Goal: Transaction & Acquisition: Purchase product/service

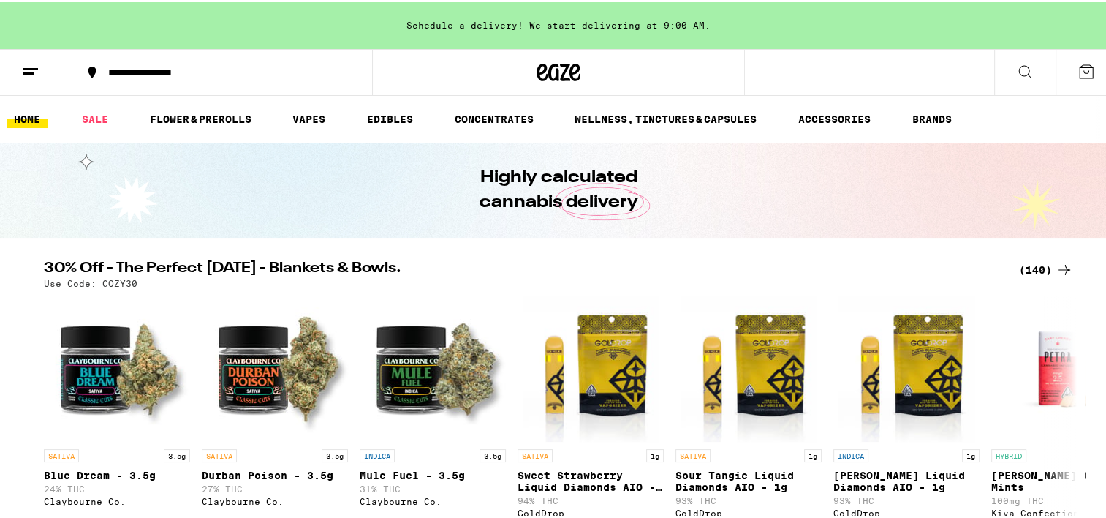
click at [37, 69] on icon at bounding box center [31, 70] width 18 height 18
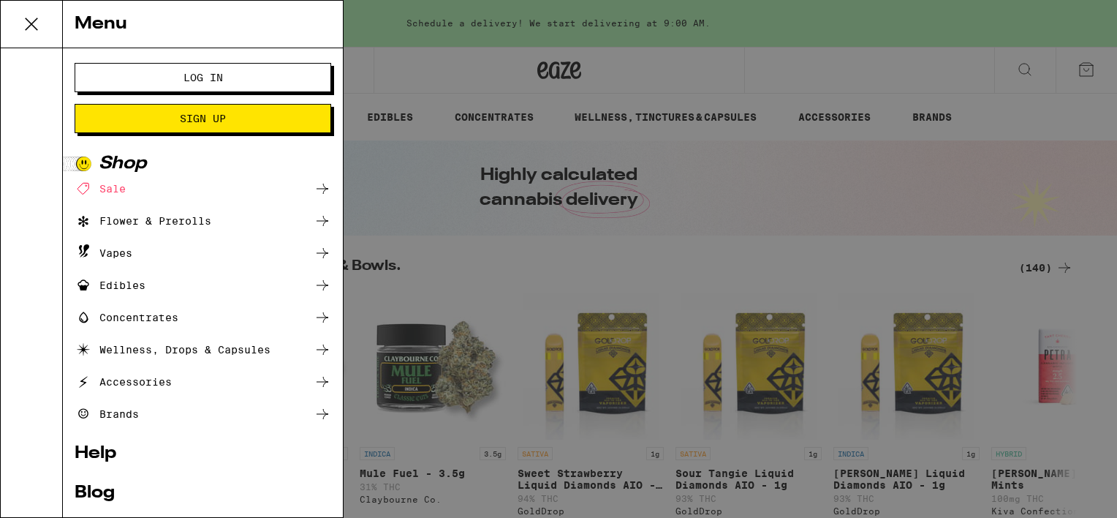
click at [187, 82] on span "Log In" at bounding box center [202, 77] width 39 height 10
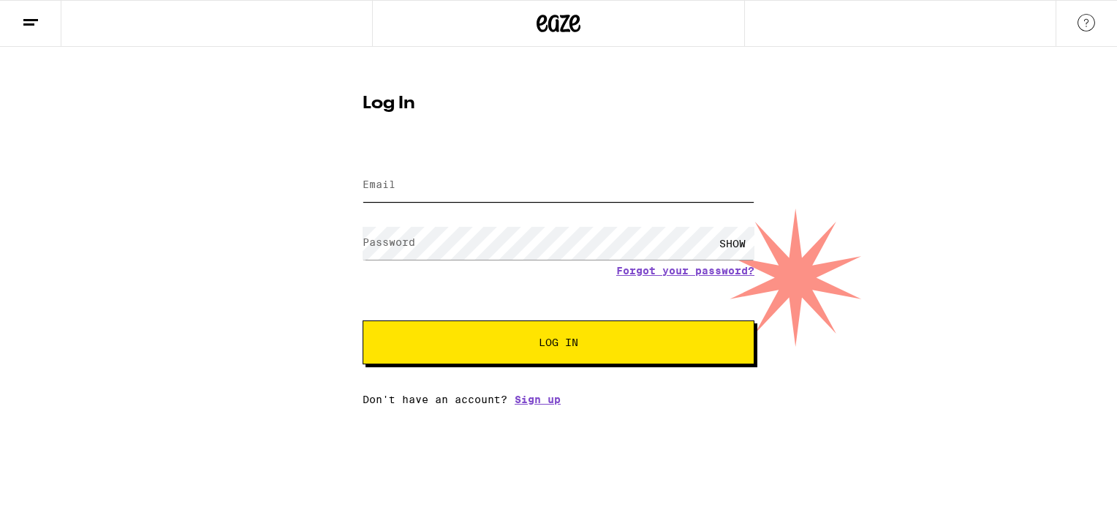
click at [430, 175] on input "Email" at bounding box center [559, 185] width 392 height 33
type input "[PERSON_NAME][EMAIL_ADDRESS][DOMAIN_NAME]"
click at [363, 320] on button "Log In" at bounding box center [559, 342] width 392 height 44
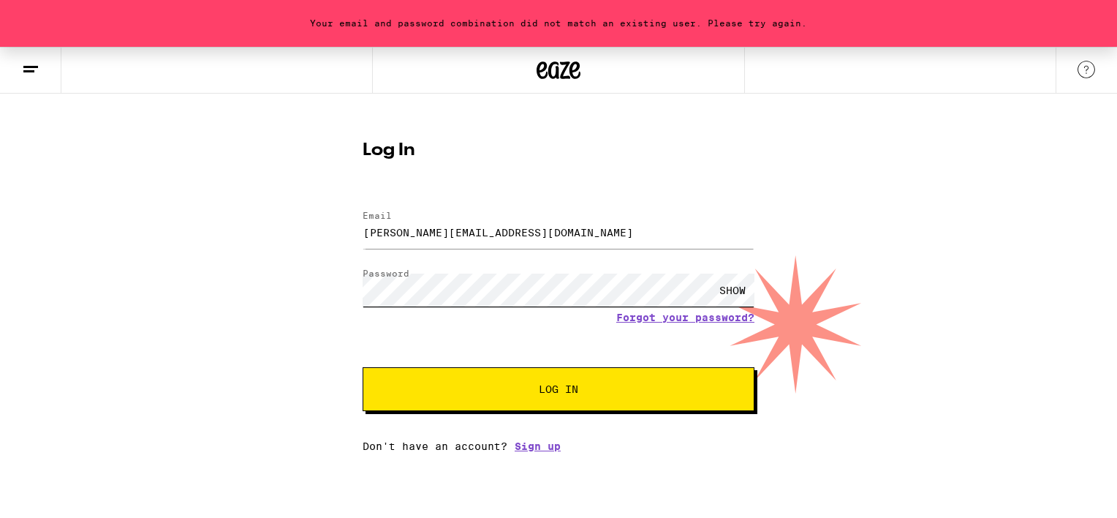
click at [363, 367] on button "Log In" at bounding box center [559, 389] width 392 height 44
click at [728, 281] on div "SHOW" at bounding box center [732, 289] width 44 height 33
click at [363, 367] on button "Log In" at bounding box center [559, 389] width 392 height 44
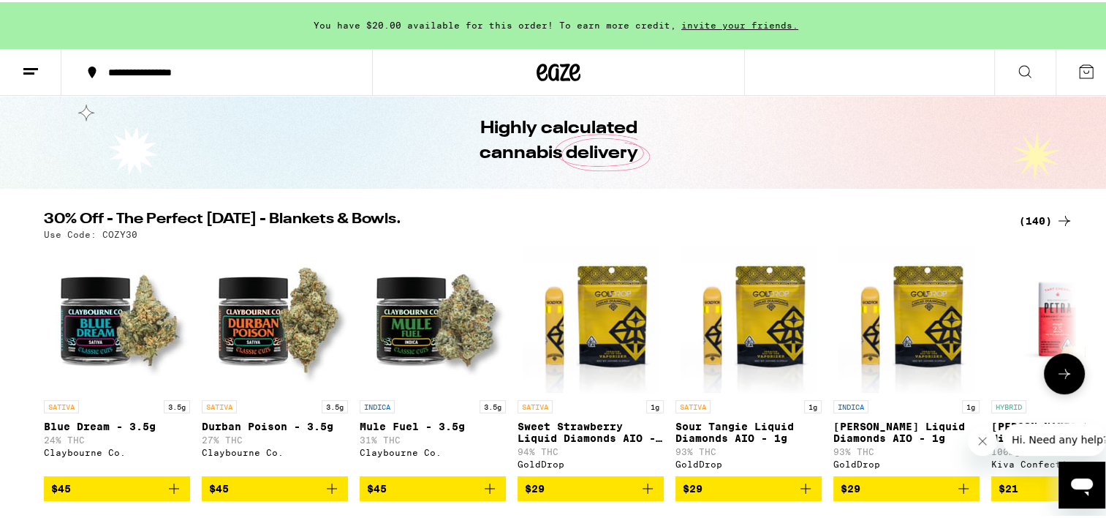
scroll to position [73, 0]
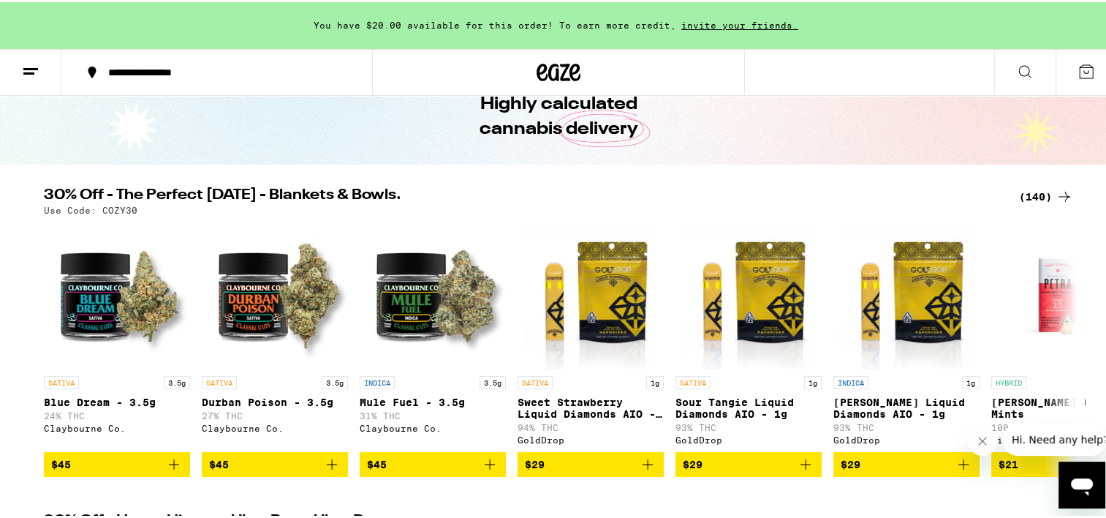
click at [1061, 192] on icon at bounding box center [1064, 194] width 12 height 10
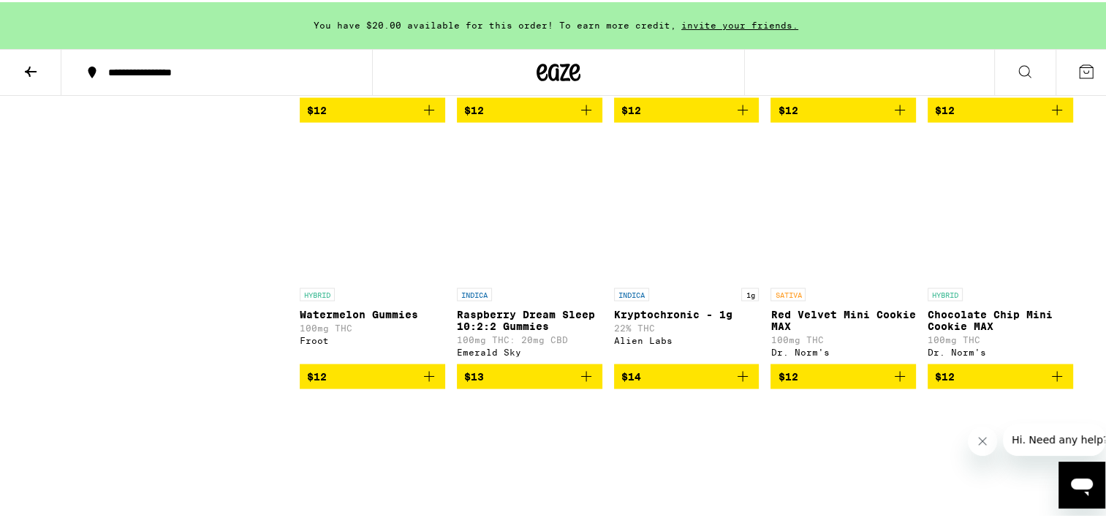
scroll to position [2631, 0]
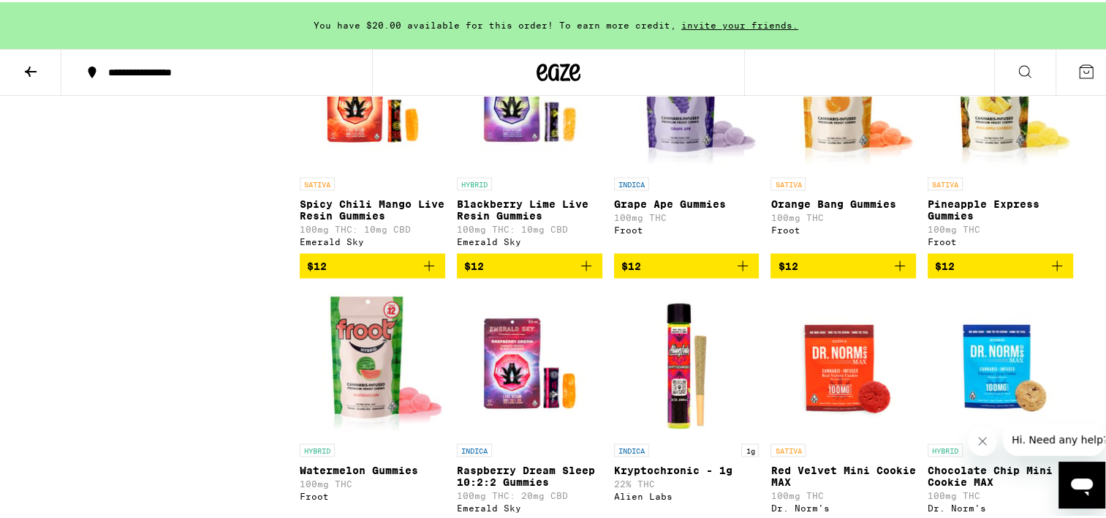
click at [164, 58] on button "**********" at bounding box center [216, 70] width 311 height 44
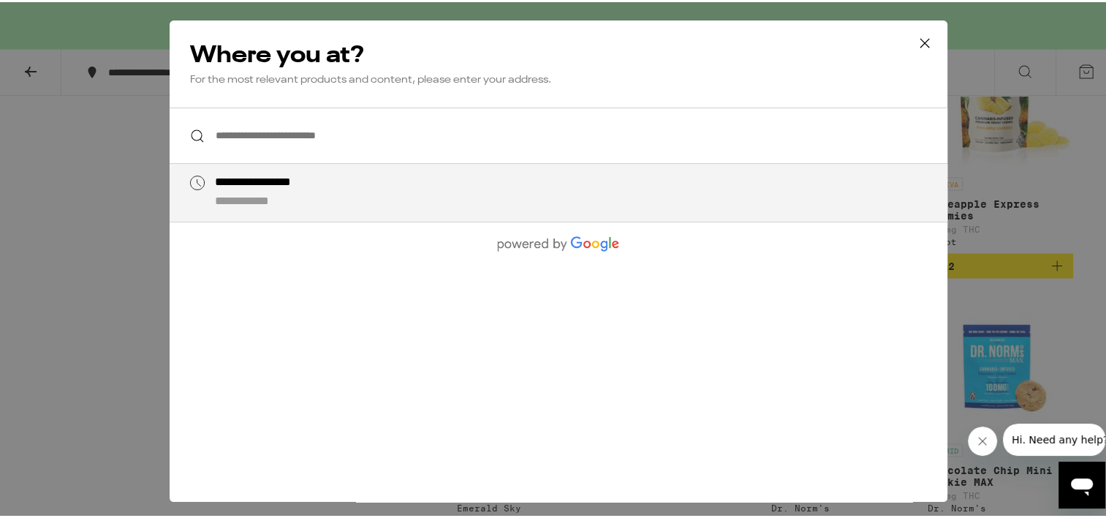
click at [243, 132] on input "**********" at bounding box center [559, 133] width 778 height 56
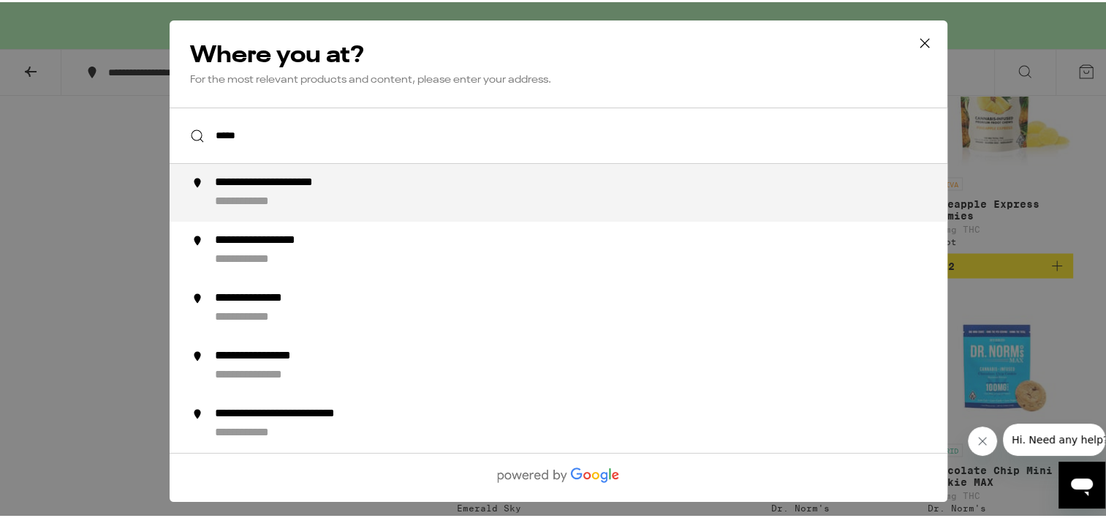
click at [322, 194] on div "**********" at bounding box center [588, 190] width 746 height 34
type input "**********"
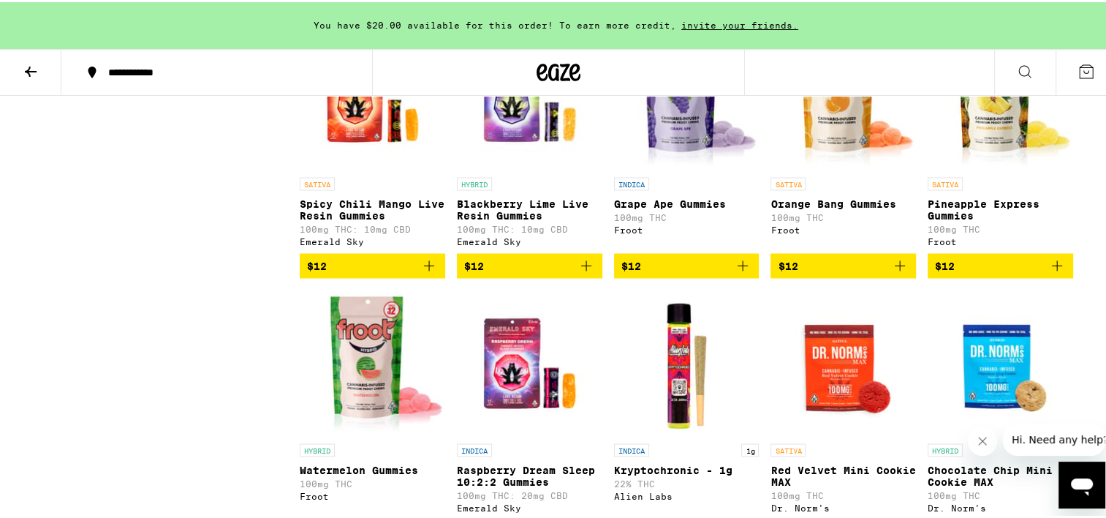
click at [31, 61] on icon at bounding box center [31, 70] width 18 height 18
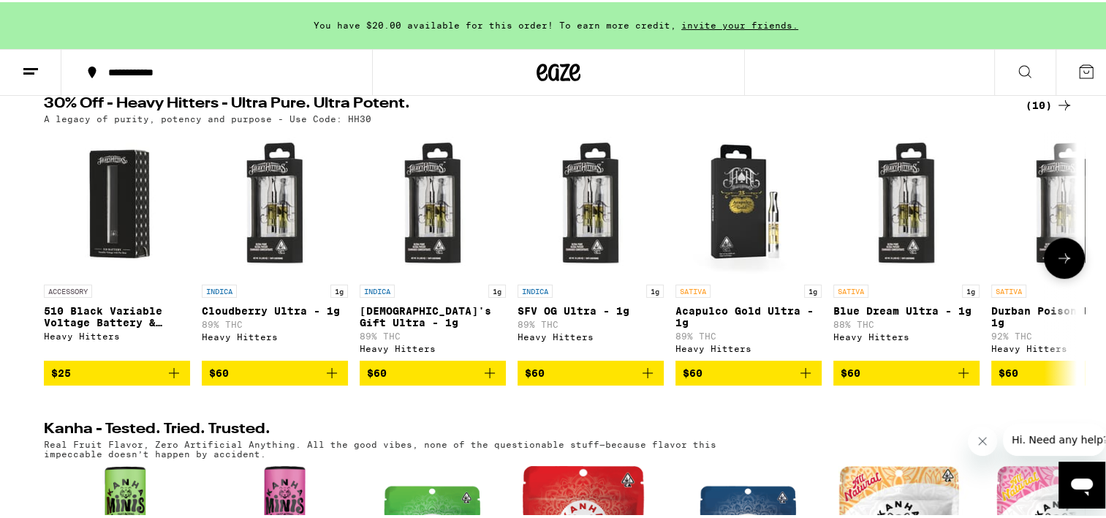
scroll to position [439, 0]
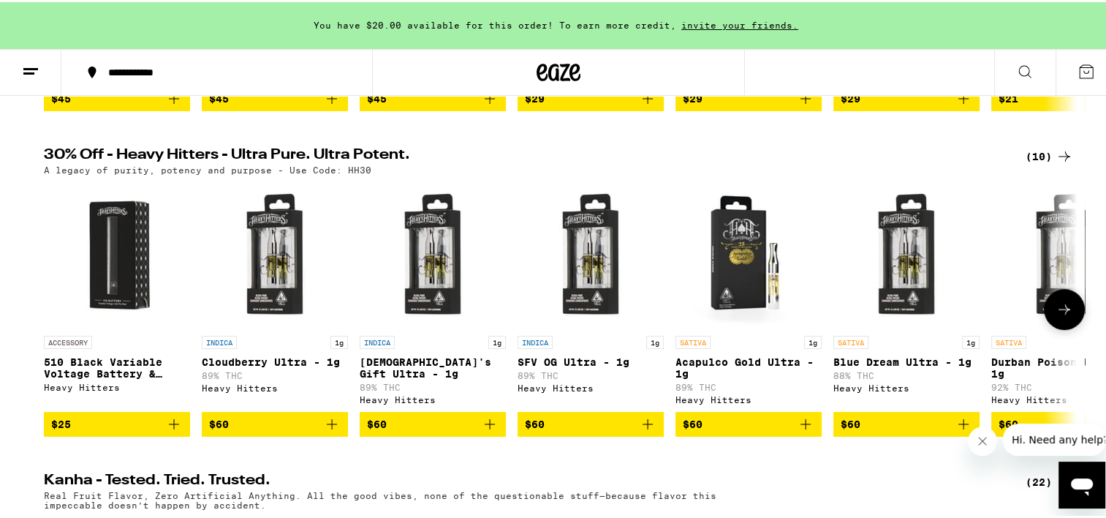
click at [1066, 316] on icon at bounding box center [1065, 307] width 18 height 18
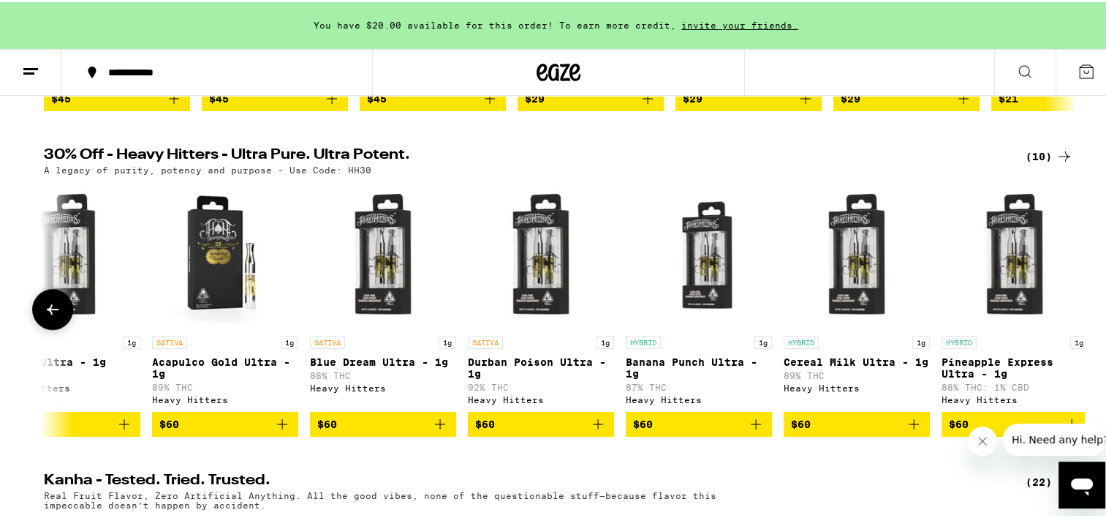
scroll to position [0, 550]
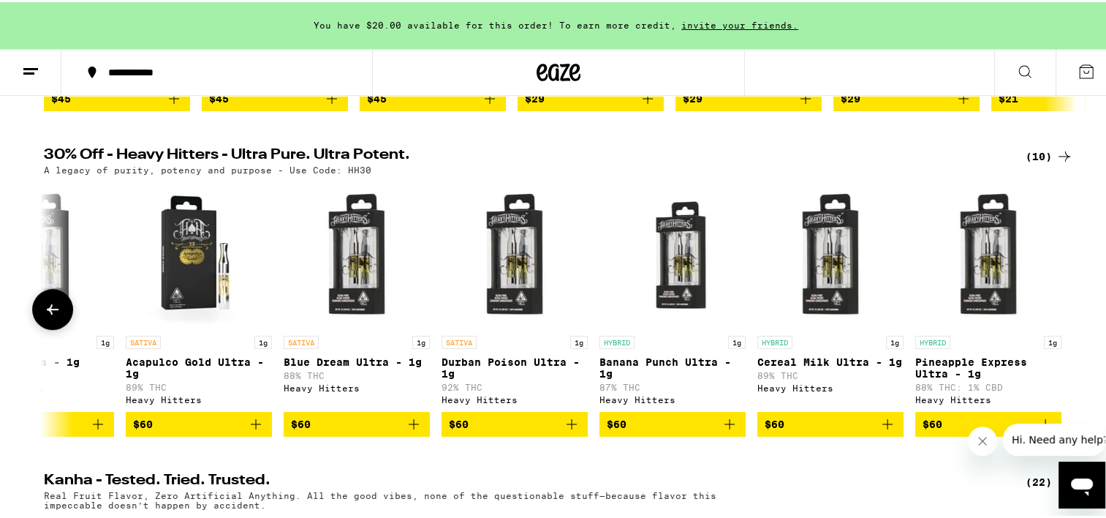
click at [44, 316] on icon at bounding box center [53, 307] width 18 height 18
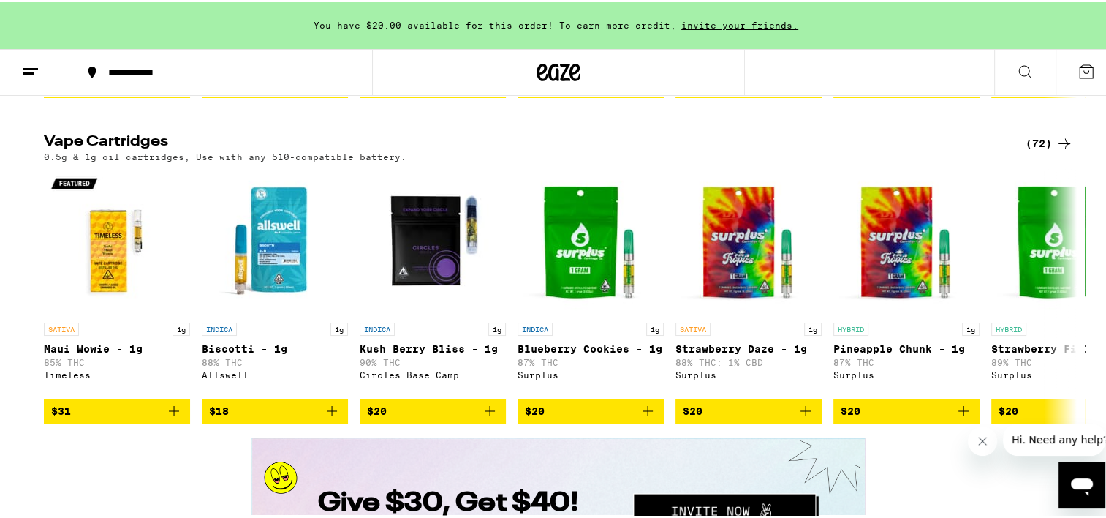
scroll to position [2120, 0]
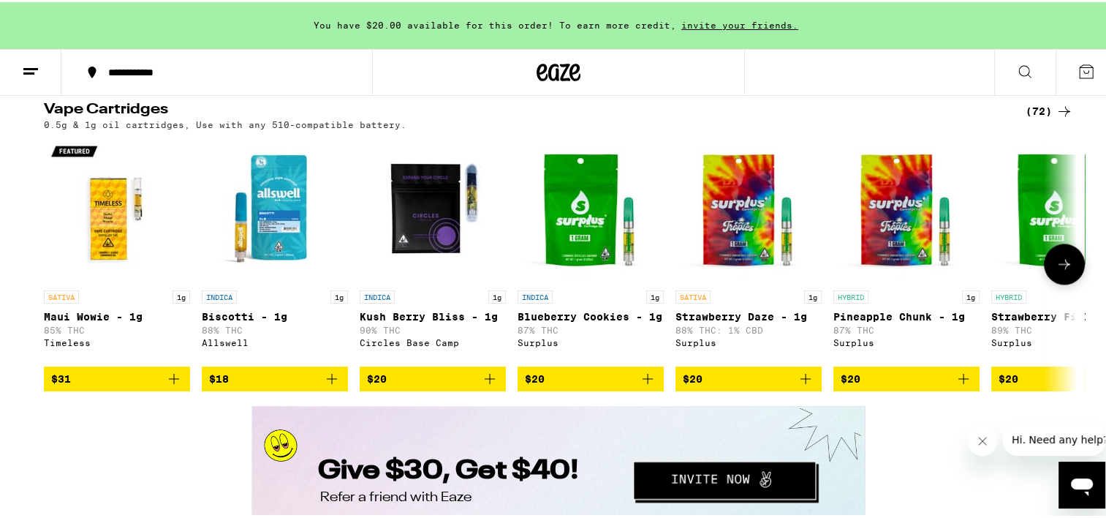
click at [1061, 282] on button at bounding box center [1064, 261] width 41 height 41
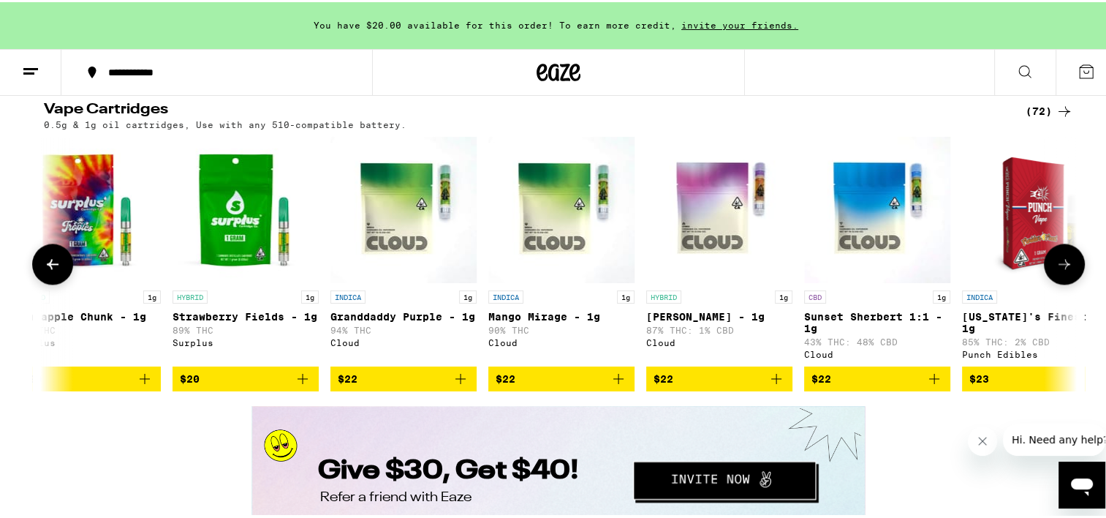
scroll to position [0, 870]
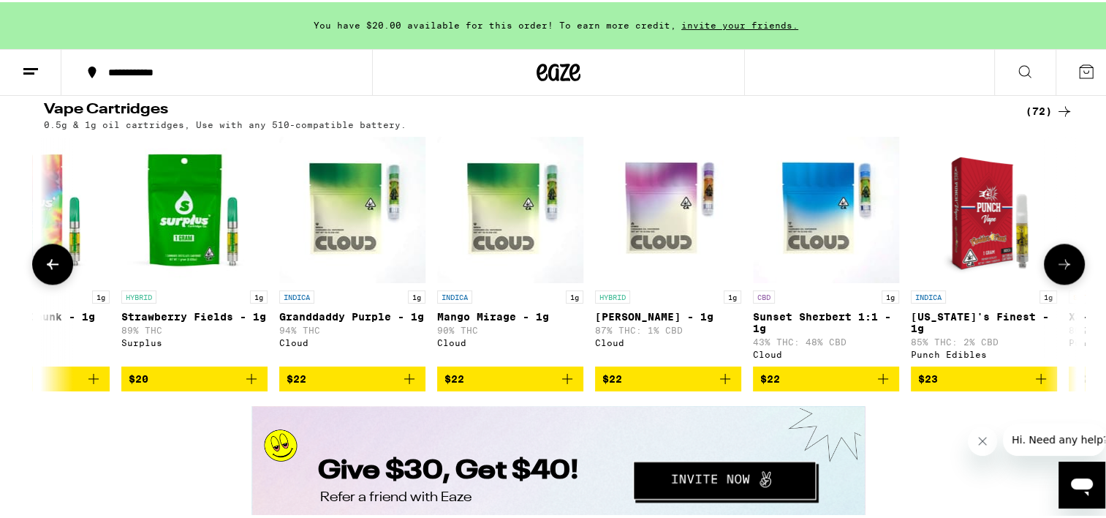
click at [1061, 282] on button at bounding box center [1064, 261] width 41 height 41
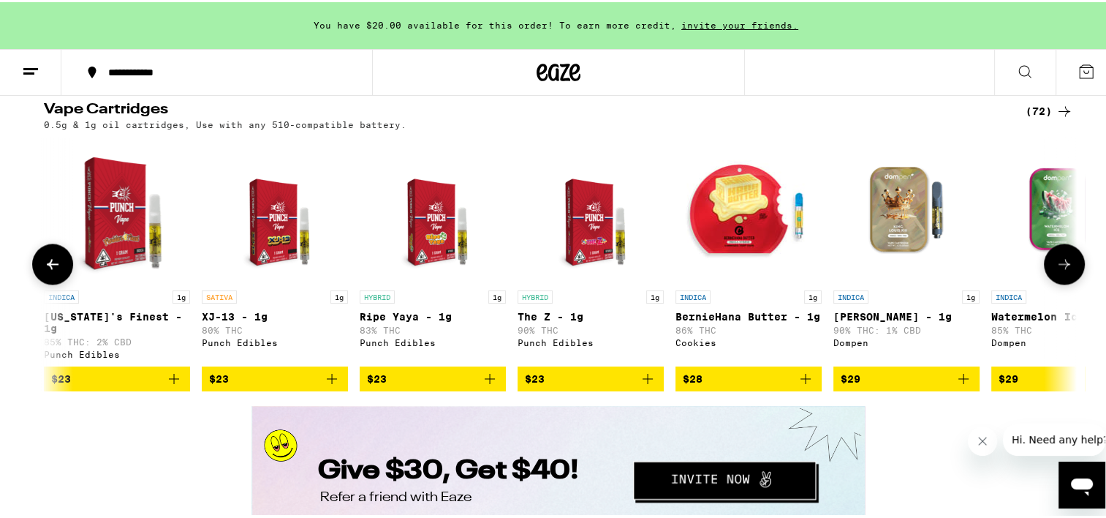
scroll to position [0, 1740]
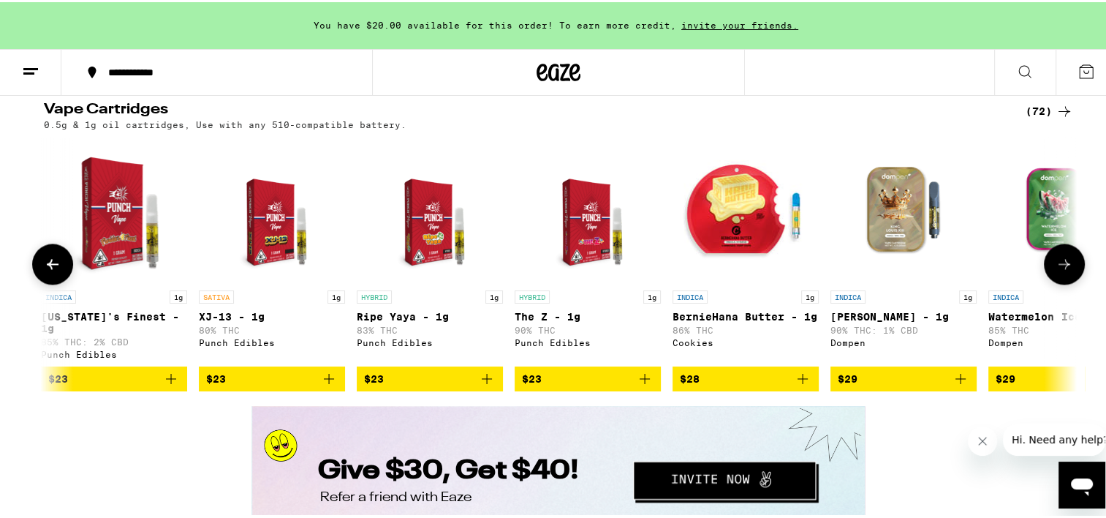
click at [1064, 270] on icon at bounding box center [1065, 262] width 18 height 18
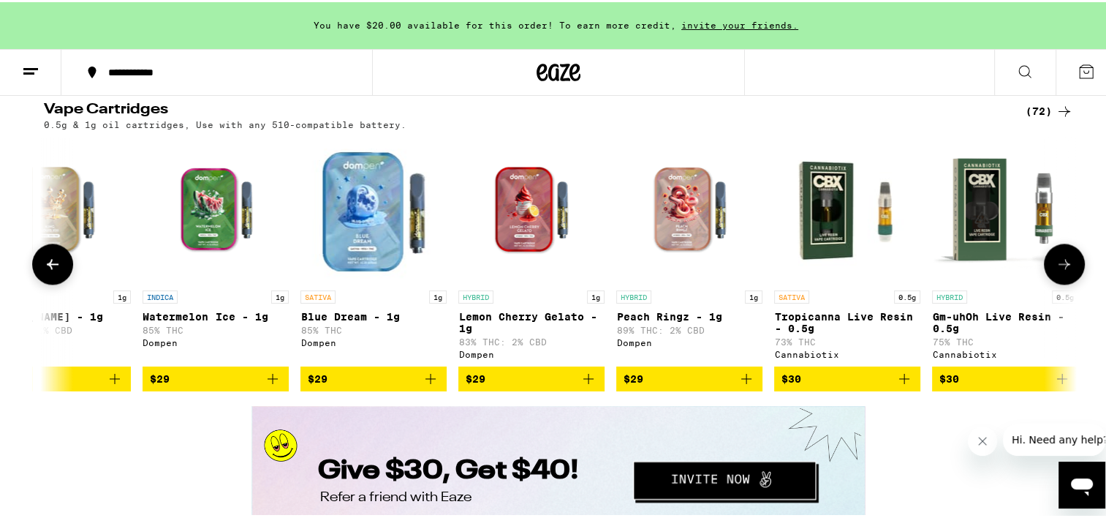
scroll to position [0, 2610]
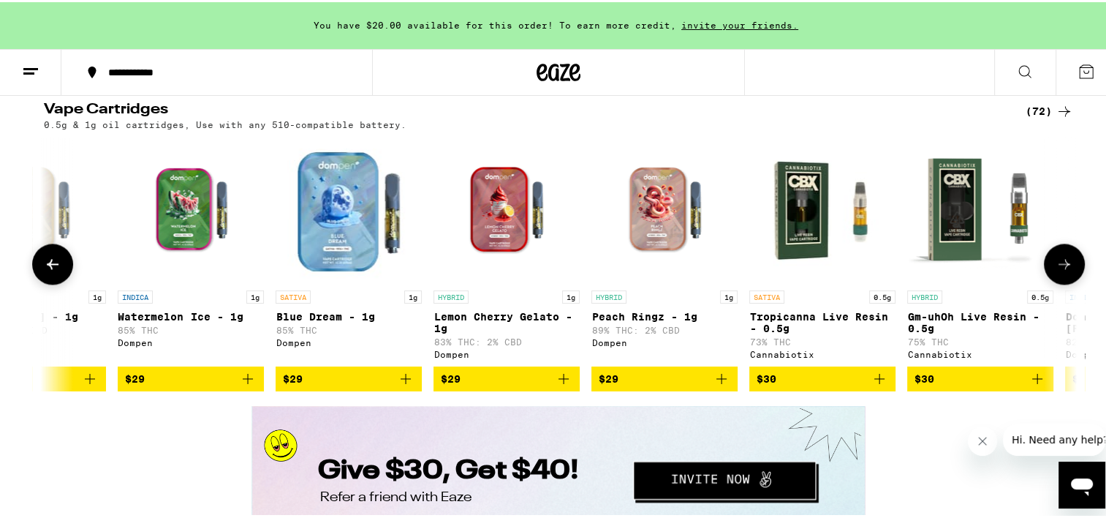
click at [1064, 270] on icon at bounding box center [1065, 262] width 18 height 18
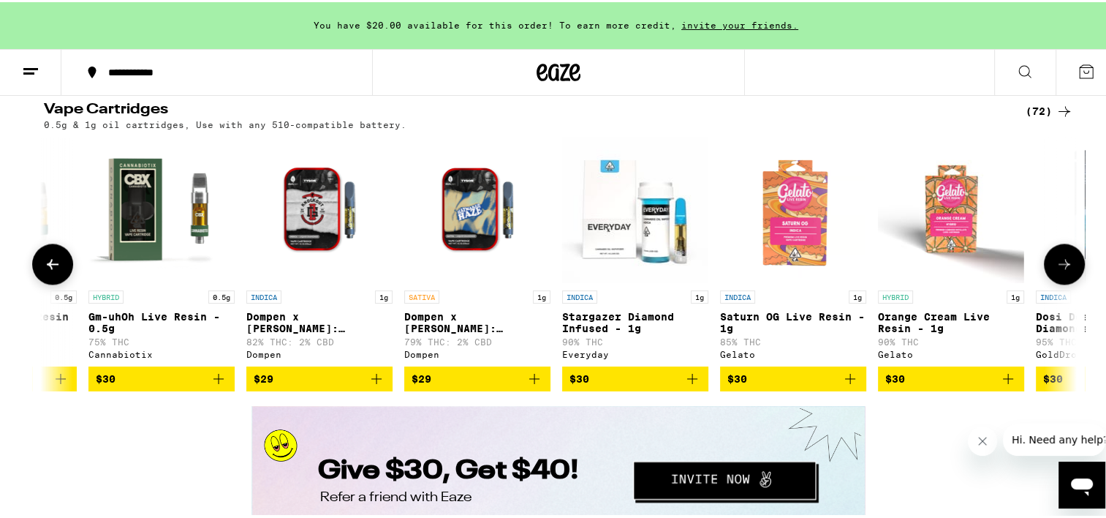
scroll to position [0, 3480]
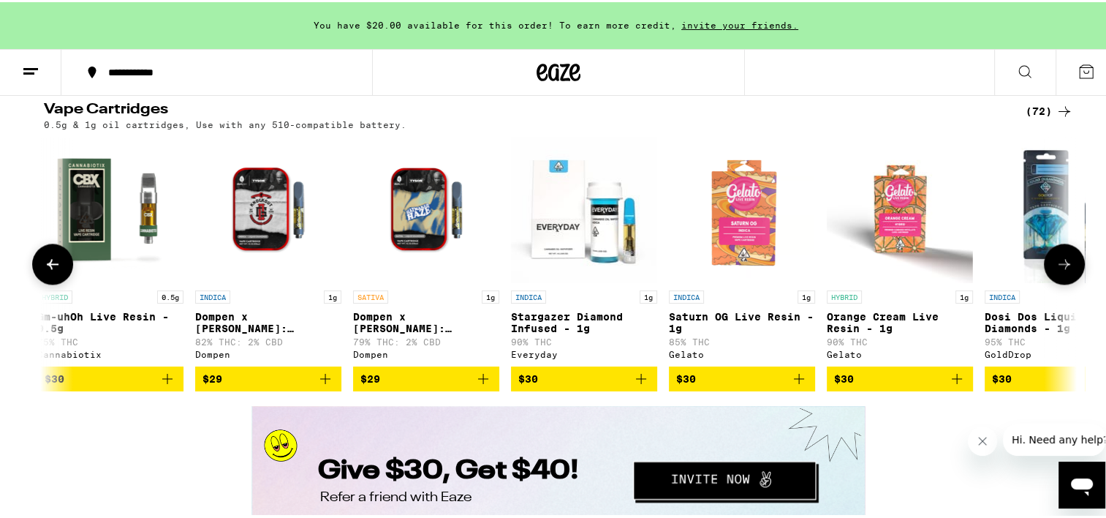
click at [1064, 270] on icon at bounding box center [1065, 262] width 18 height 18
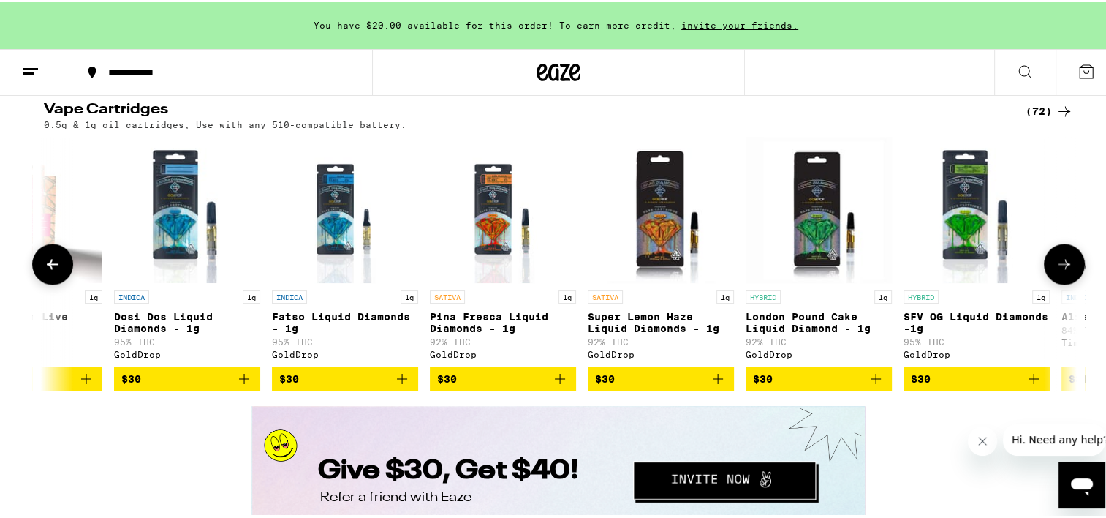
click at [1064, 270] on icon at bounding box center [1065, 262] width 18 height 18
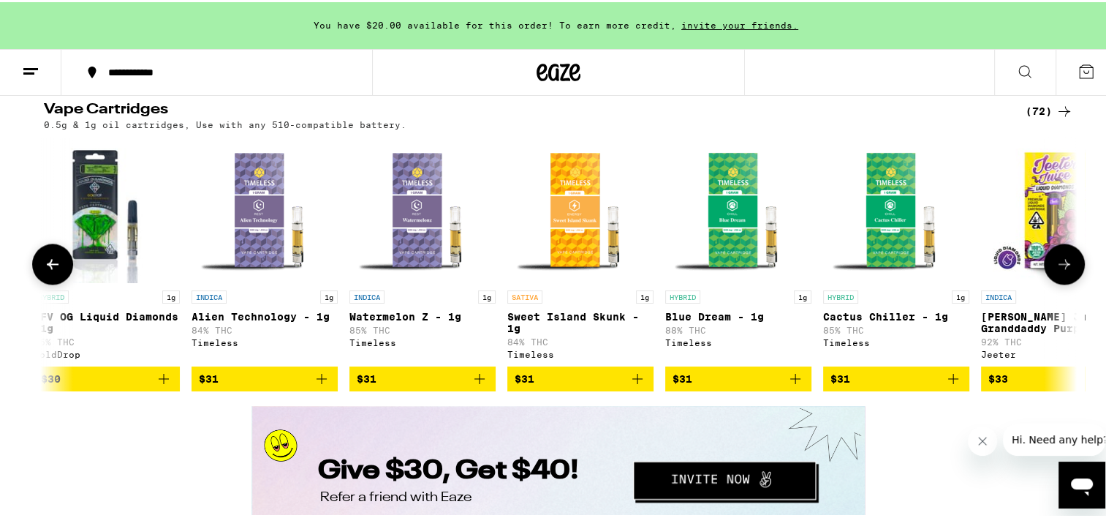
click at [1064, 270] on icon at bounding box center [1065, 262] width 18 height 18
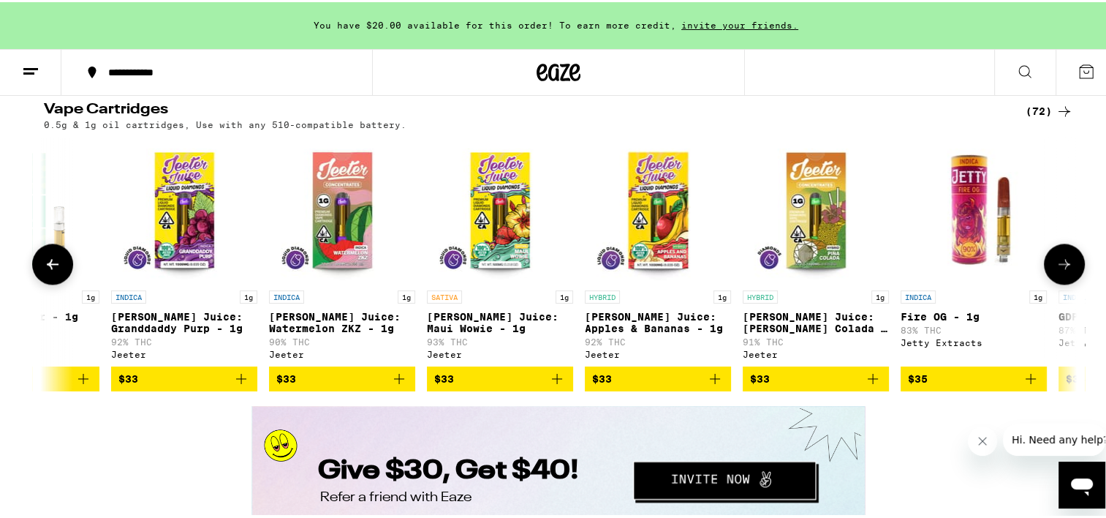
click at [1064, 270] on icon at bounding box center [1065, 262] width 18 height 18
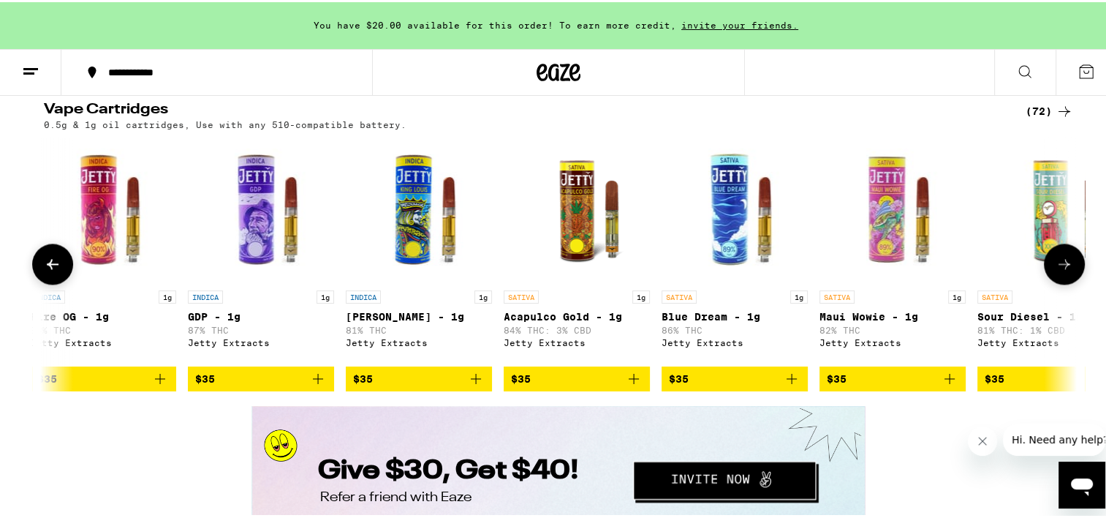
click at [1064, 270] on icon at bounding box center [1065, 262] width 18 height 18
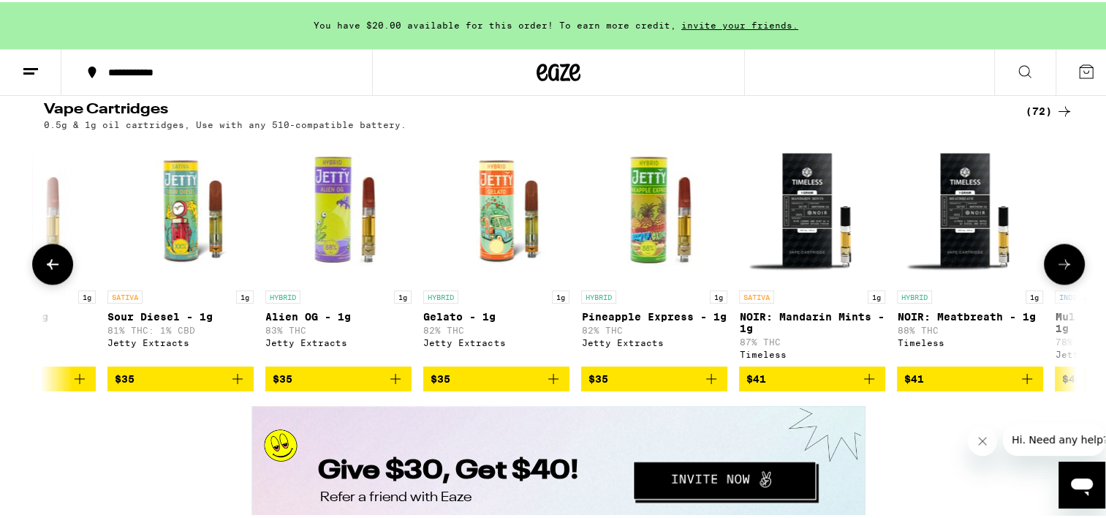
click at [1064, 270] on icon at bounding box center [1065, 262] width 18 height 18
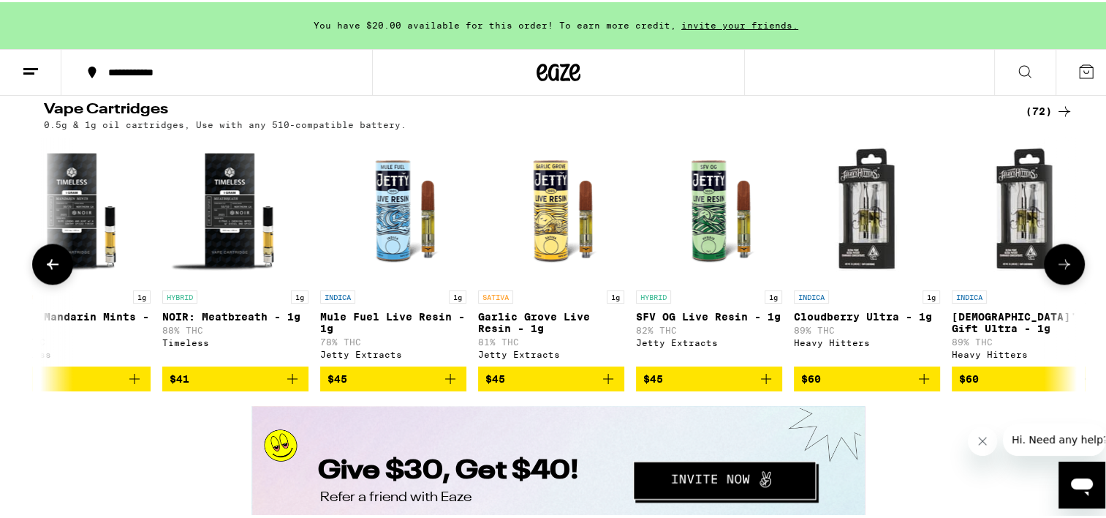
scroll to position [0, 8701]
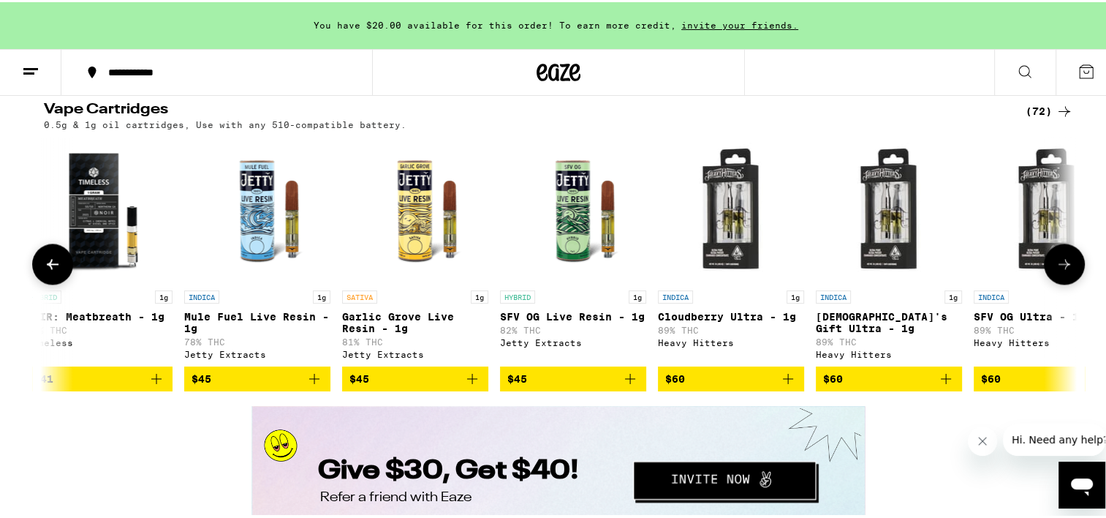
click at [1056, 270] on icon at bounding box center [1065, 262] width 18 height 18
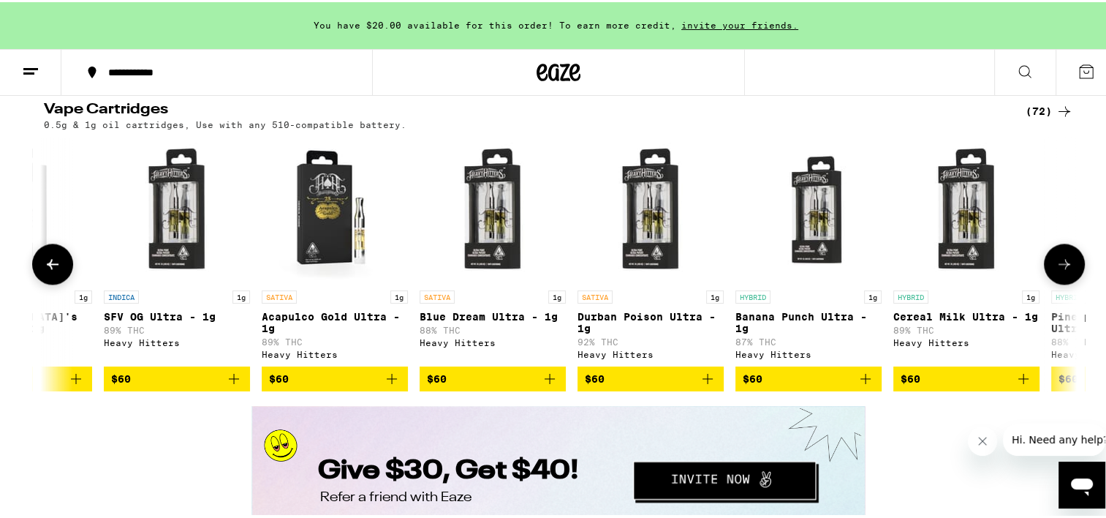
click at [1056, 270] on icon at bounding box center [1065, 262] width 18 height 18
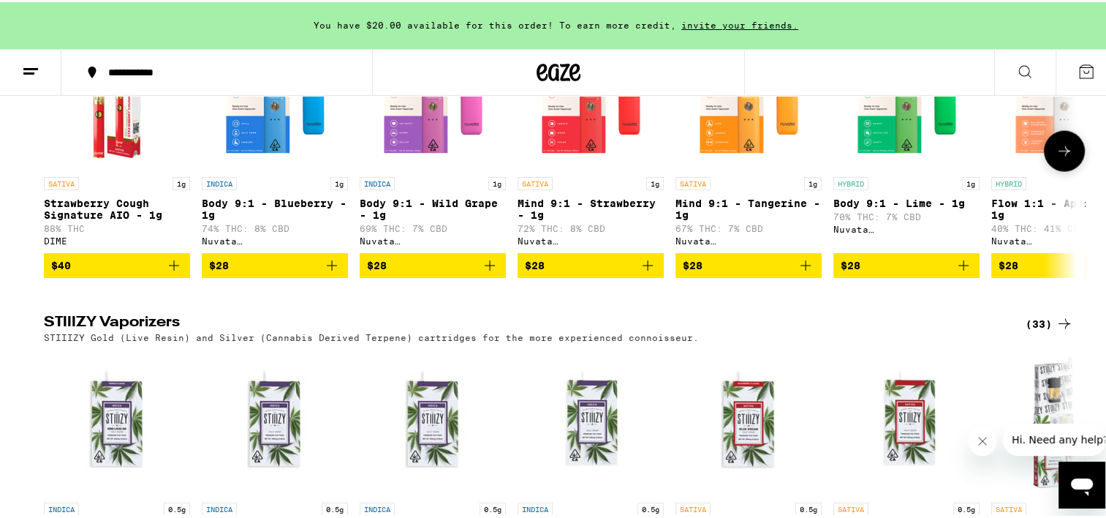
scroll to position [2631, 0]
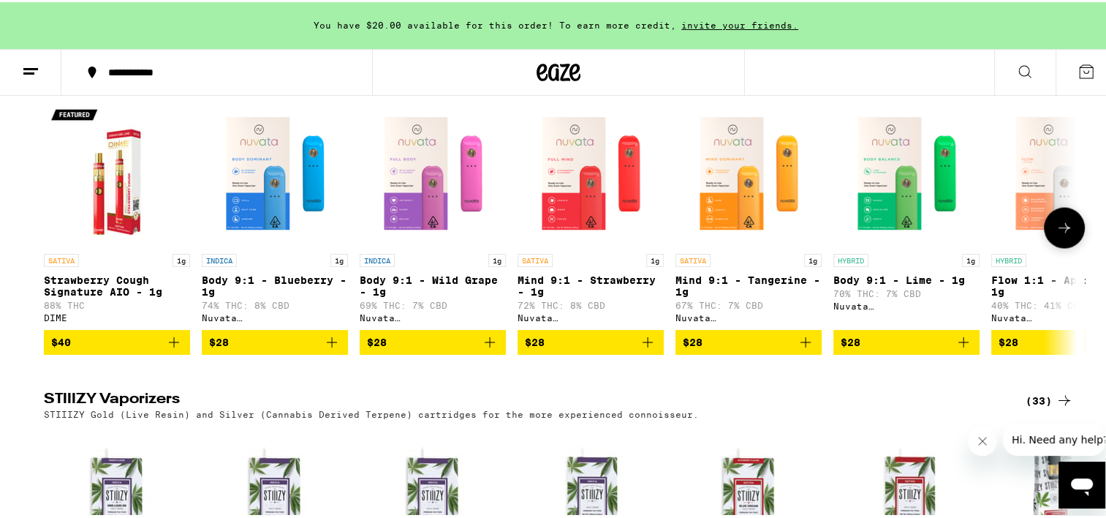
click at [1061, 234] on icon at bounding box center [1065, 225] width 18 height 18
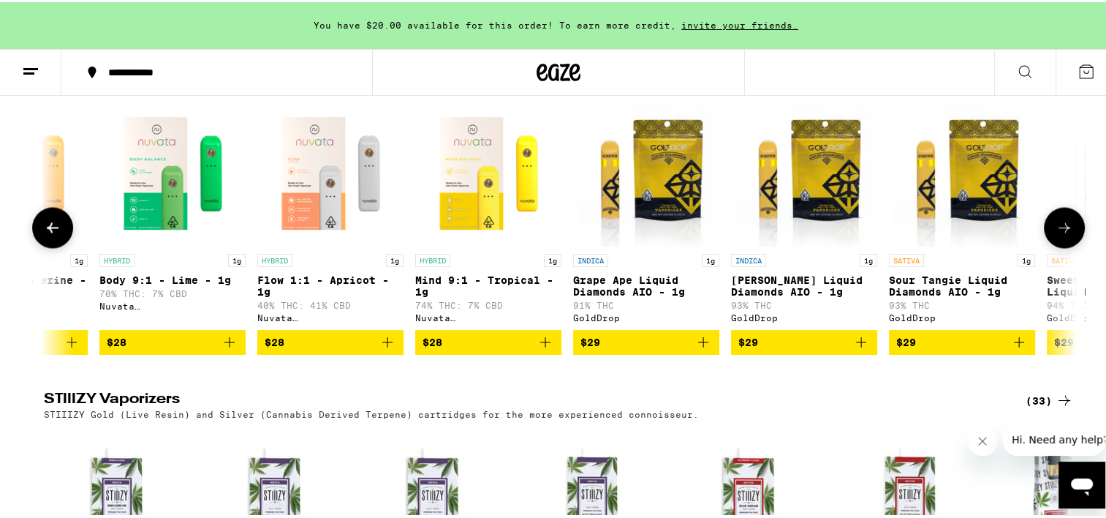
scroll to position [0, 870]
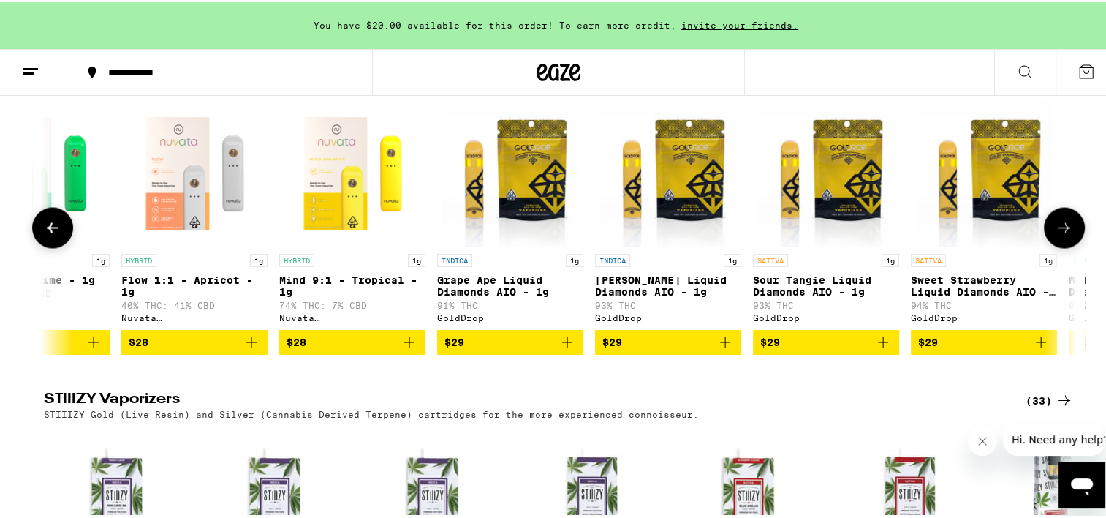
click at [1056, 234] on icon at bounding box center [1065, 225] width 18 height 18
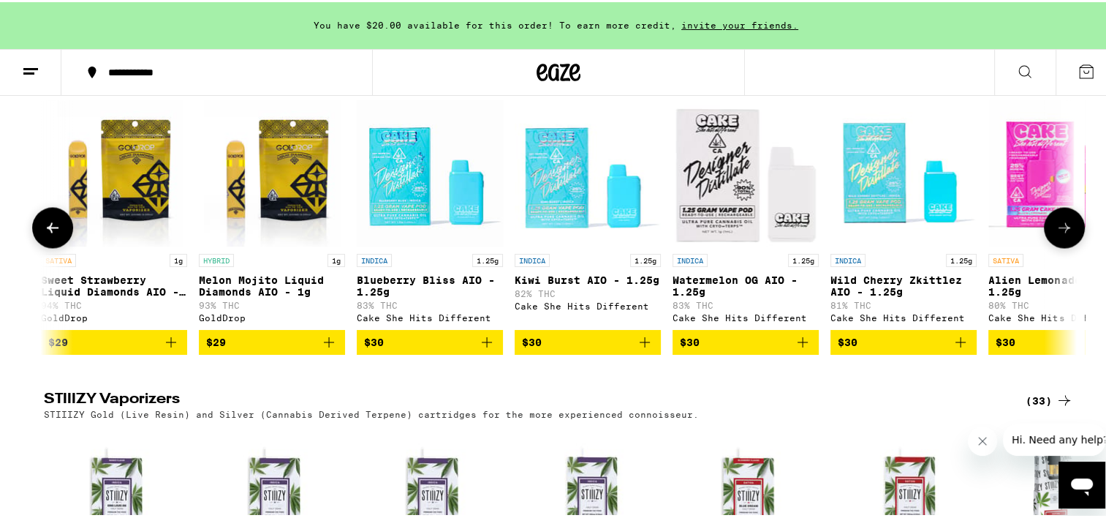
click at [1069, 246] on button at bounding box center [1064, 225] width 41 height 41
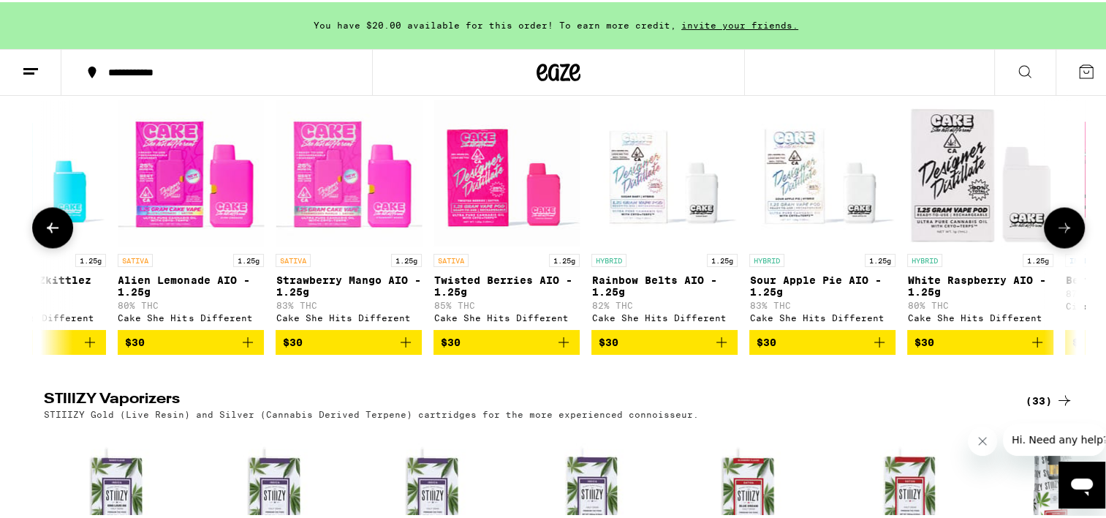
click at [1069, 246] on button at bounding box center [1064, 225] width 41 height 41
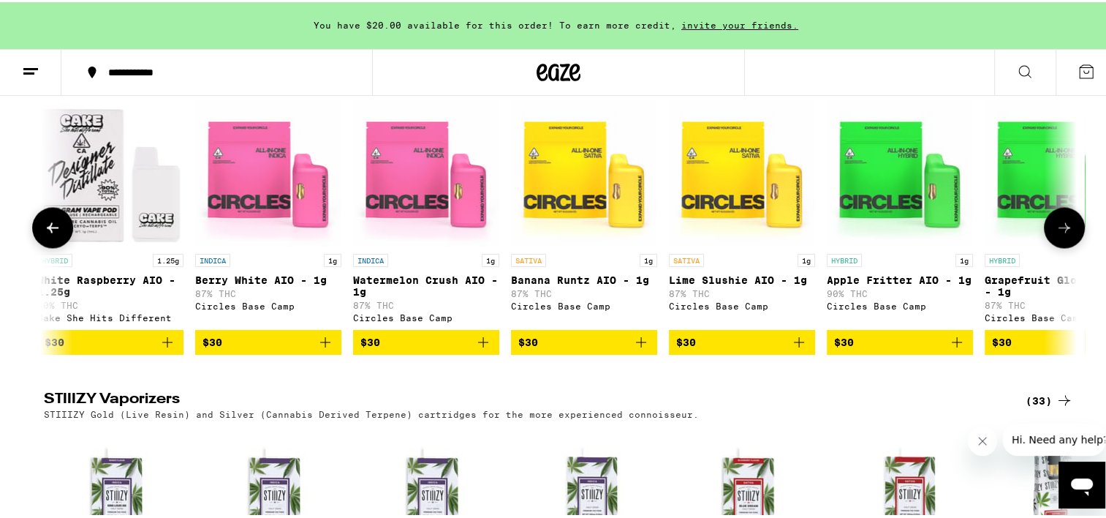
click at [1069, 246] on button at bounding box center [1064, 225] width 41 height 41
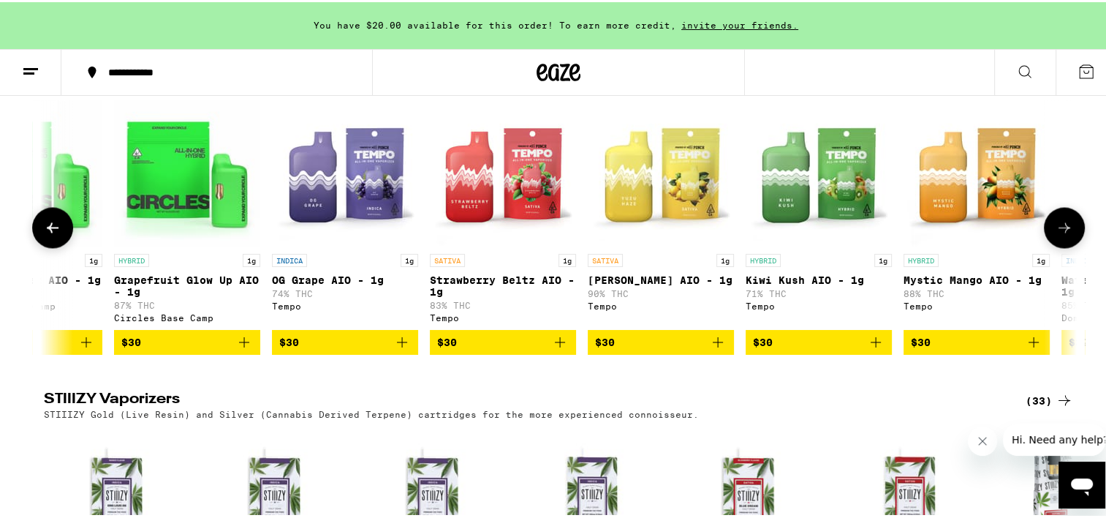
click at [1069, 246] on button at bounding box center [1064, 225] width 41 height 41
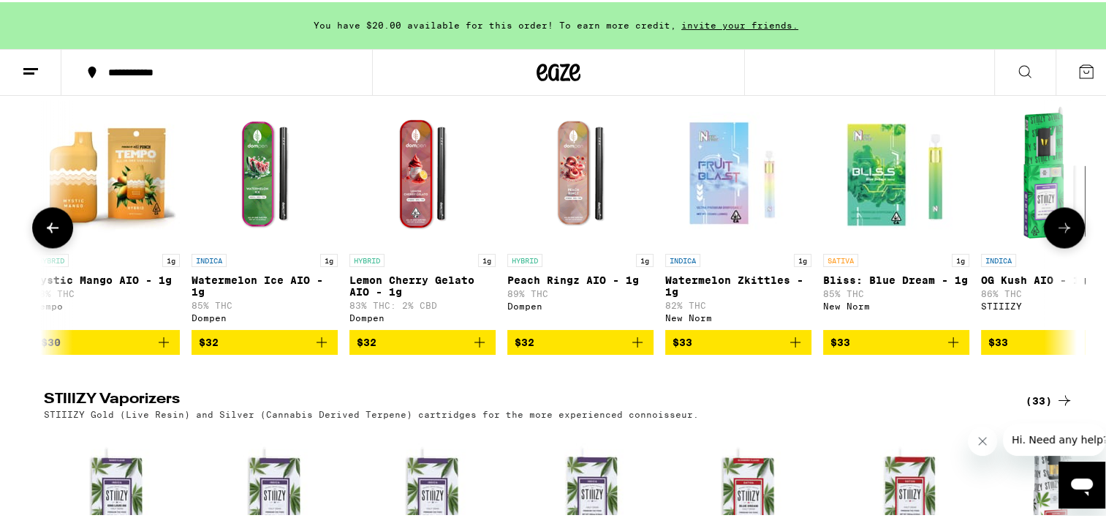
click at [1069, 246] on button at bounding box center [1064, 225] width 41 height 41
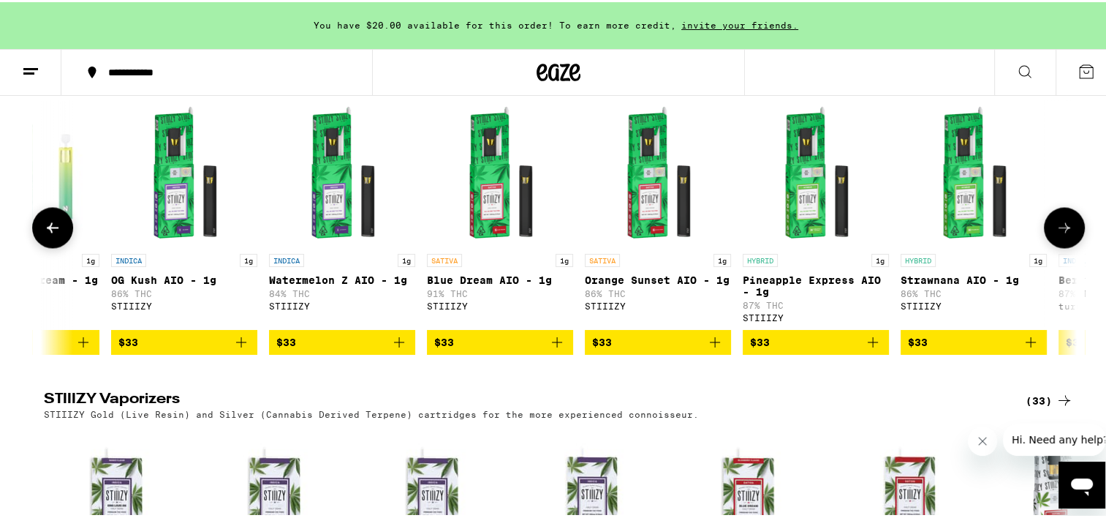
click at [1069, 246] on button at bounding box center [1064, 225] width 41 height 41
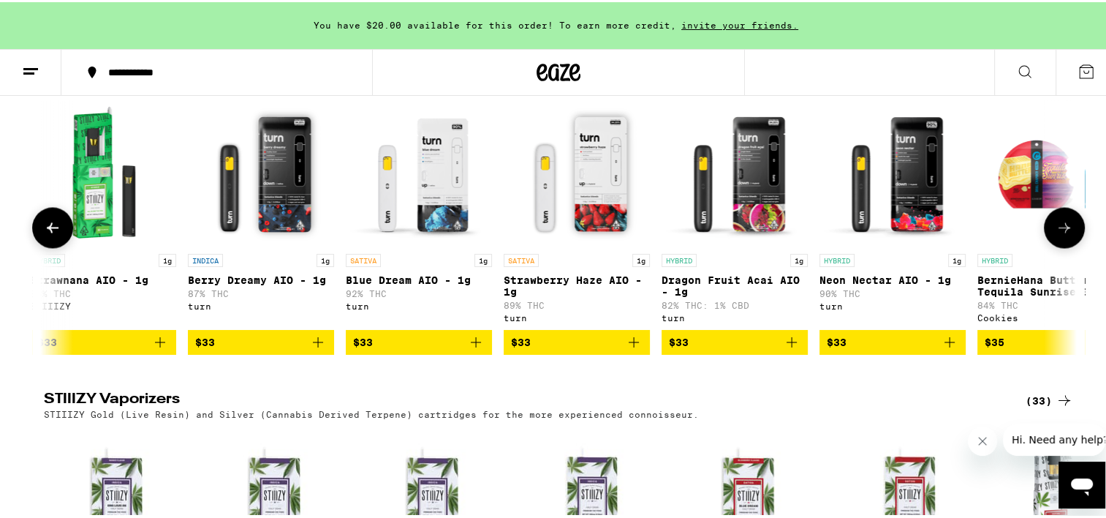
click at [1069, 246] on button at bounding box center [1064, 225] width 41 height 41
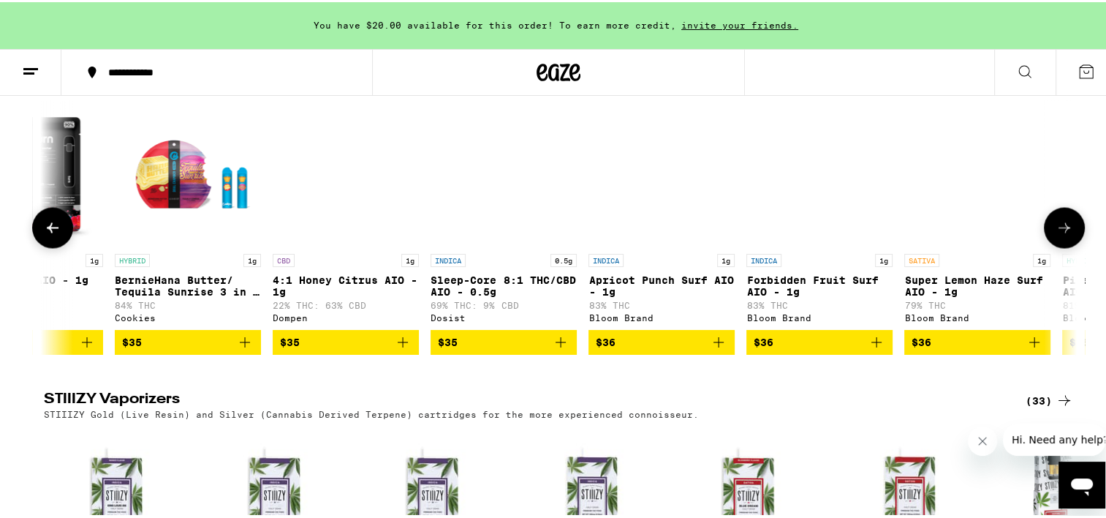
click at [1069, 246] on button at bounding box center [1064, 225] width 41 height 41
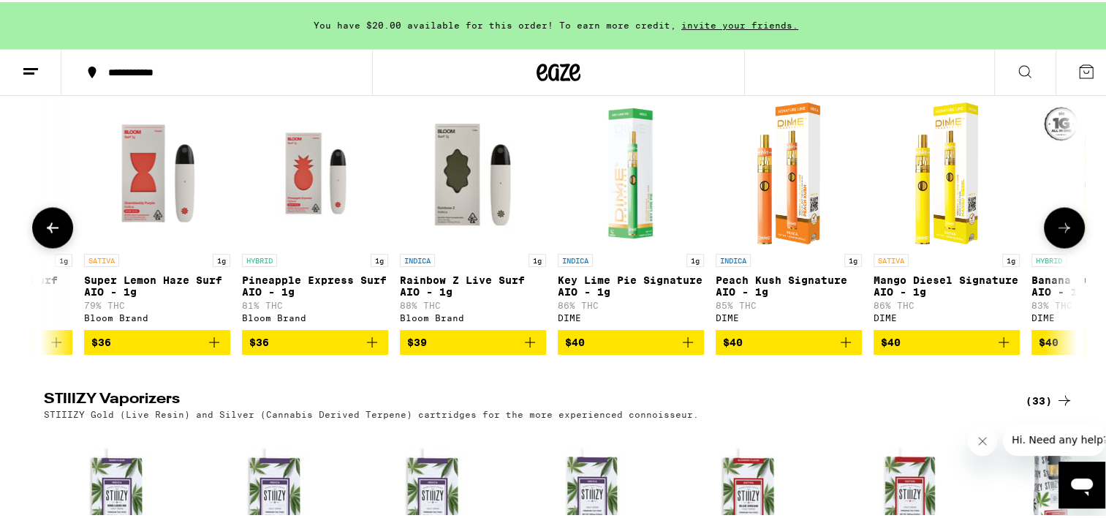
click at [1069, 246] on button at bounding box center [1064, 225] width 41 height 41
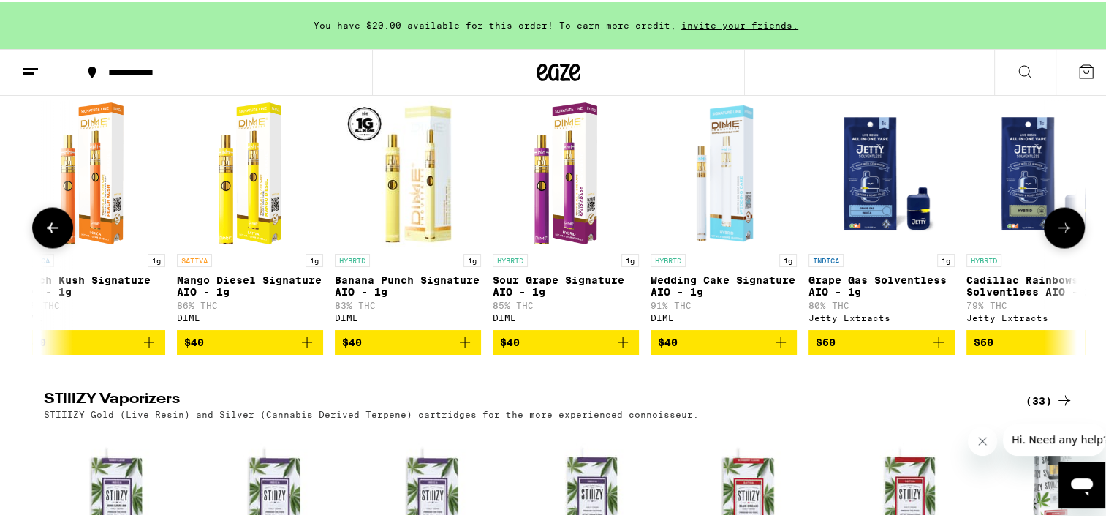
scroll to position [0, 9391]
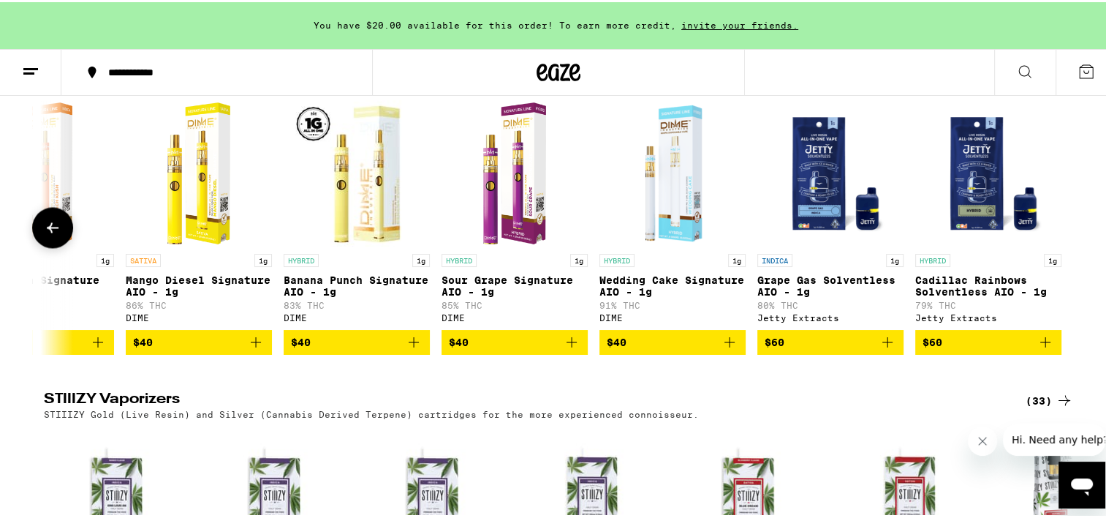
click at [1069, 246] on div at bounding box center [1064, 225] width 41 height 41
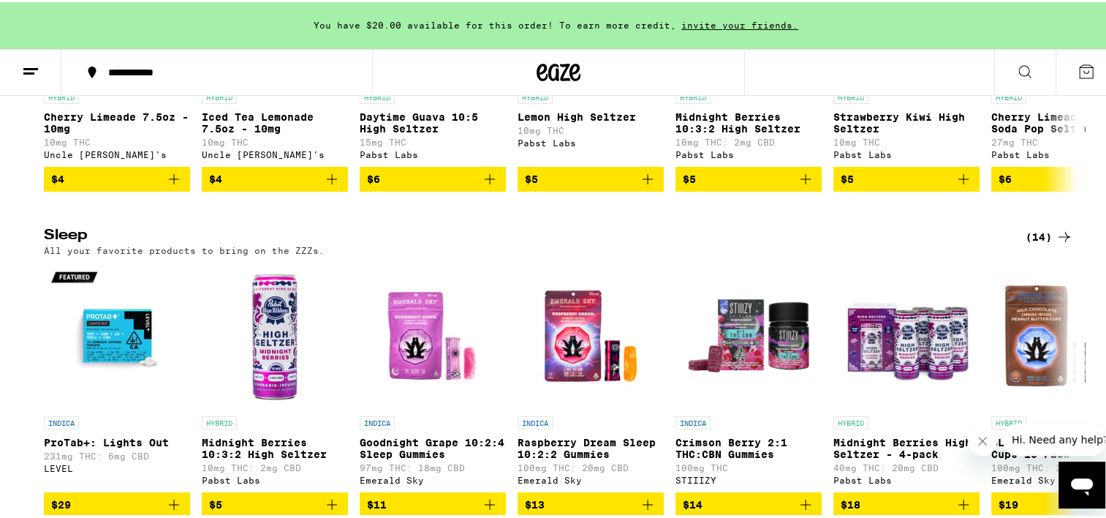
scroll to position [5263, 0]
